Goal: Task Accomplishment & Management: Manage account settings

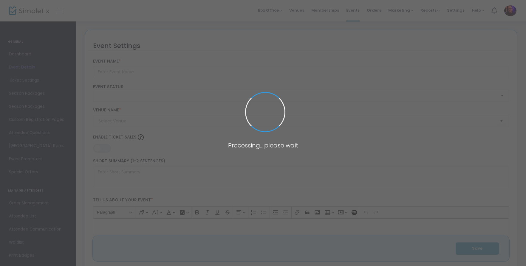
type input "[PERSON_NAME]"
type textarea "CANADA’S SWEETHEARTJill [PERSON_NAME] is a three-time Juno Award nominated sing…"
type input "5.000 %"
type input "Buy Tickets"
type input "Bez Arts Hub"
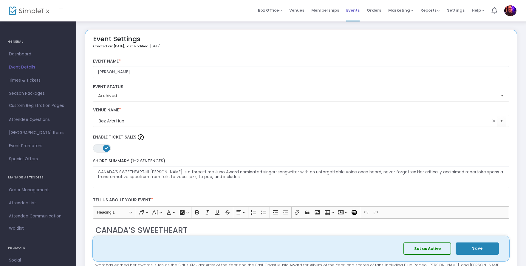
click at [359, 8] on span "Events" at bounding box center [352, 10] width 13 height 15
